Goal: Find specific page/section: Find specific page/section

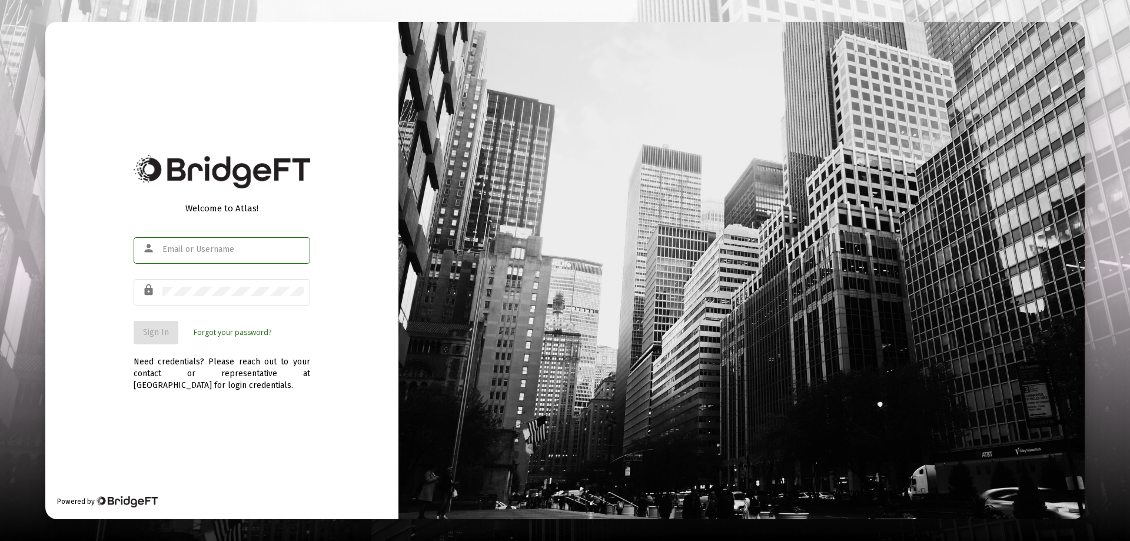
type input "[EMAIL_ADDRESS][DOMAIN_NAME]"
click at [155, 330] on span "Sign In" at bounding box center [156, 332] width 26 height 10
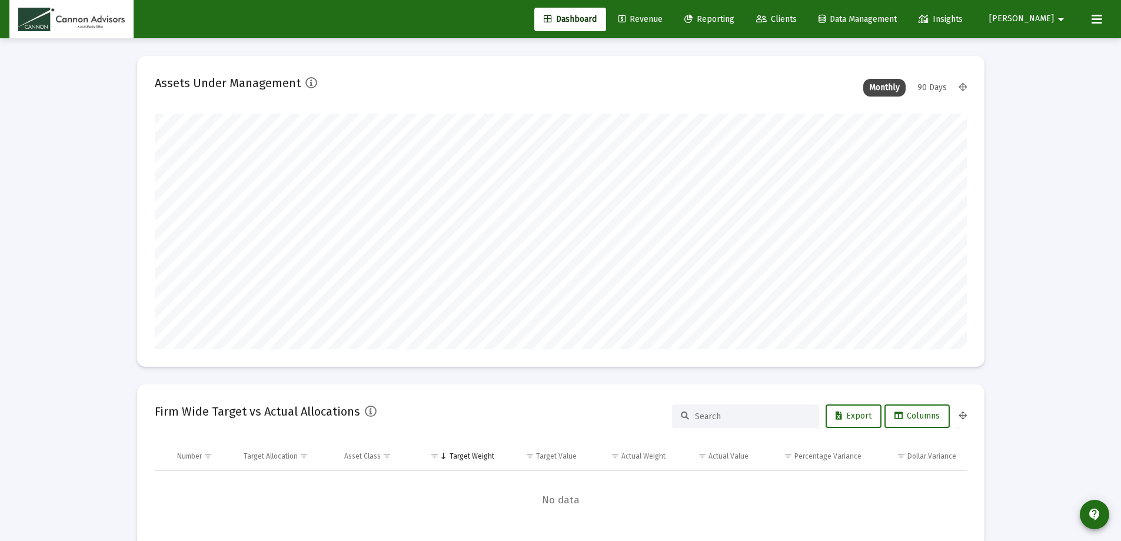
scroll to position [235, 437]
type input "[DATE]"
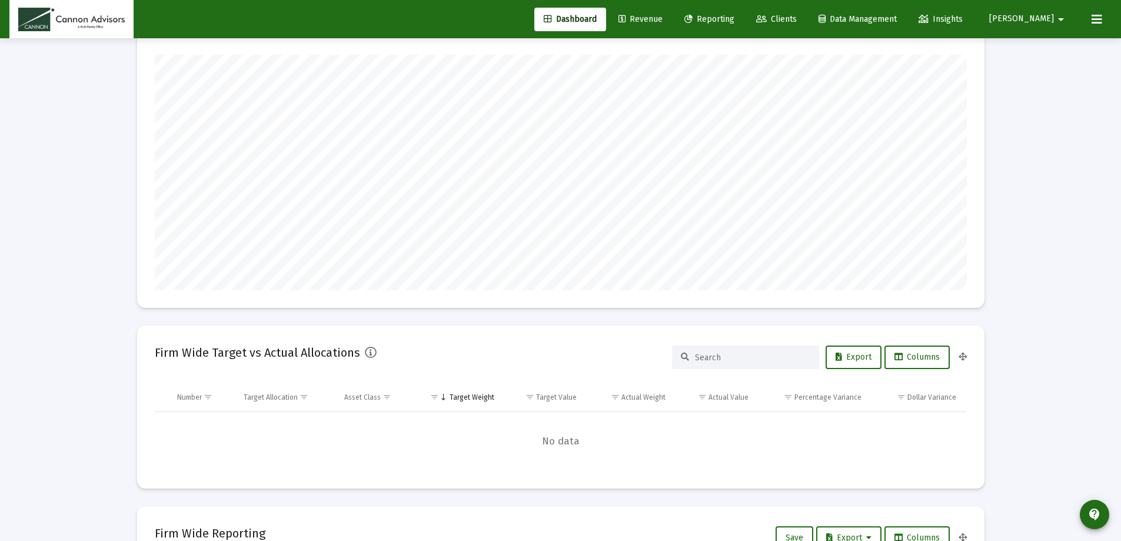
click at [797, 16] on span "Clients" at bounding box center [776, 19] width 41 height 10
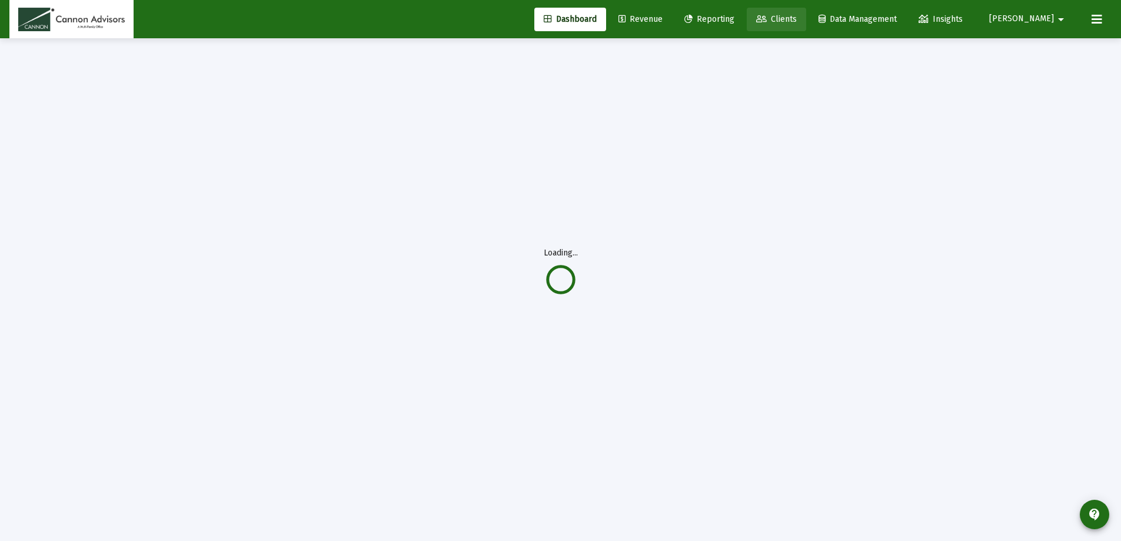
scroll to position [38, 0]
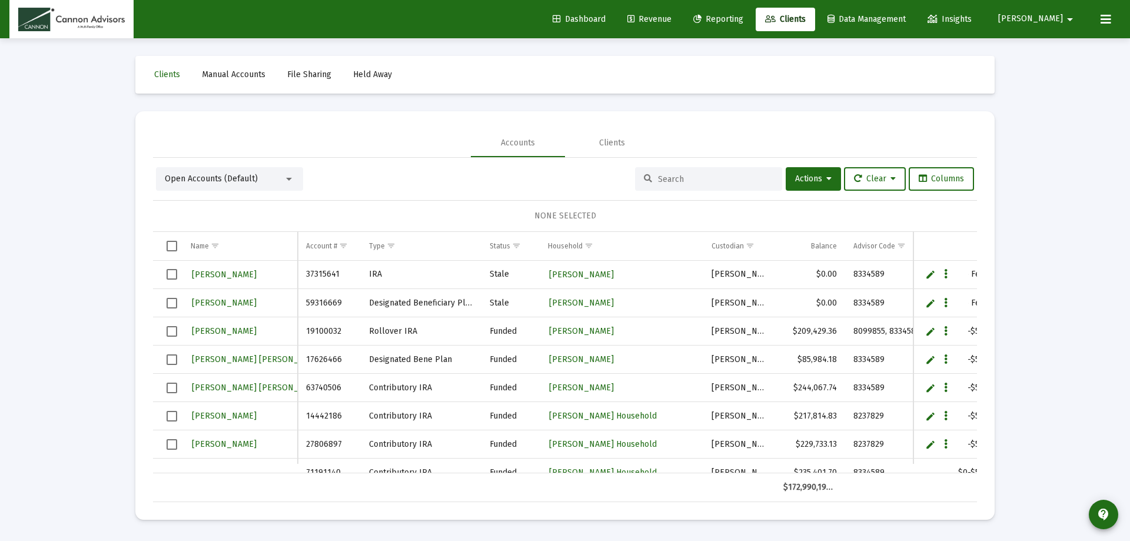
click at [683, 174] on input at bounding box center [715, 179] width 115 height 10
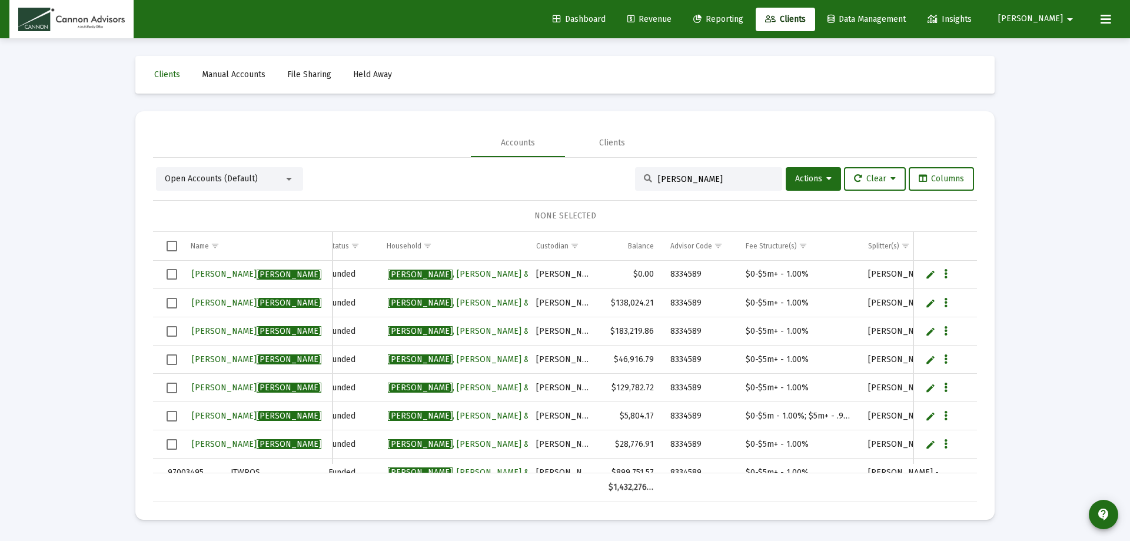
type input "[PERSON_NAME]"
drag, startPoint x: 743, startPoint y: 417, endPoint x: 855, endPoint y: 409, distance: 112.1
click at [855, 409] on td "$0-$5m - 1.00%; $5m+ - .90%" at bounding box center [799, 416] width 122 height 28
copy td "$0-$5m - 1.00%; $5m+ - .90%"
